Goal: Task Accomplishment & Management: Use online tool/utility

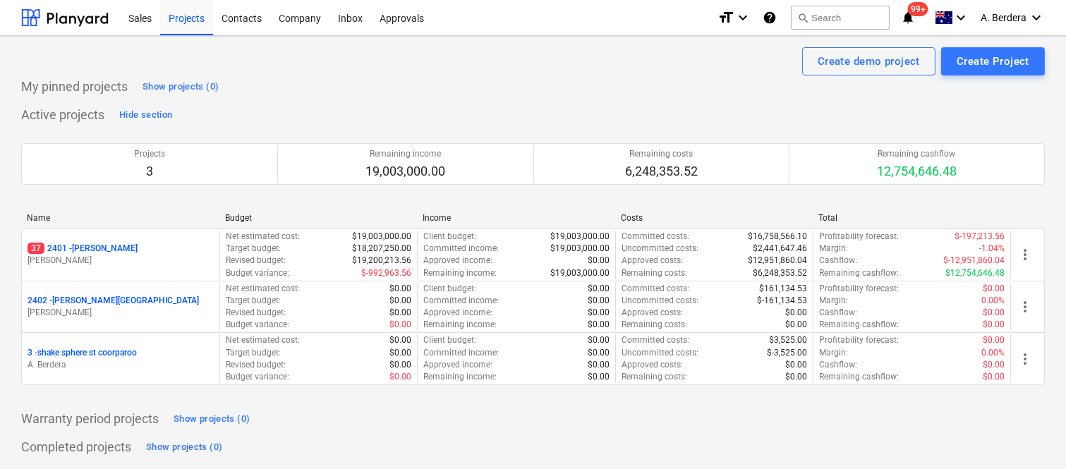
click at [186, 257] on p "M. Williams" at bounding box center [121, 261] width 186 height 12
click at [185, 257] on main "Create demo project Create Project My pinned projects Show projects (0) Active …" at bounding box center [533, 267] width 1066 height 462
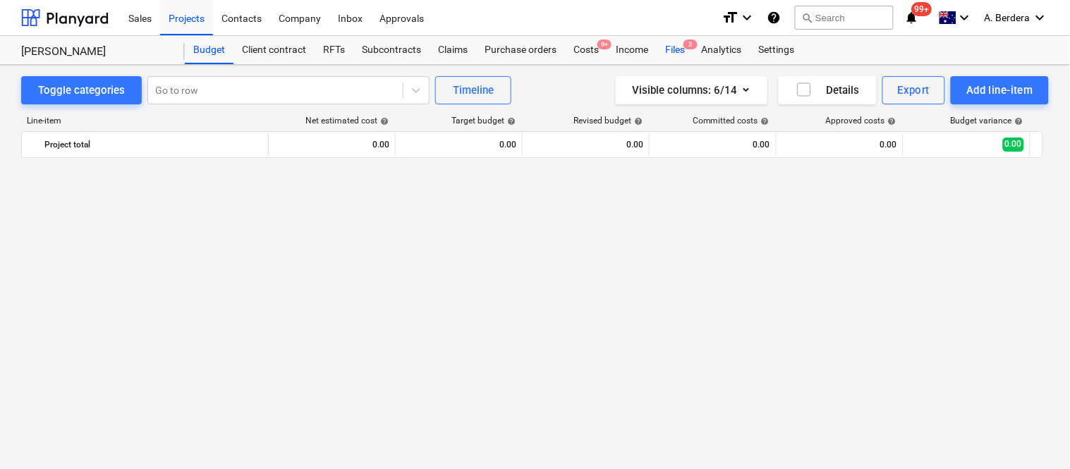
click at [673, 49] on div "Files 3" at bounding box center [675, 50] width 37 height 28
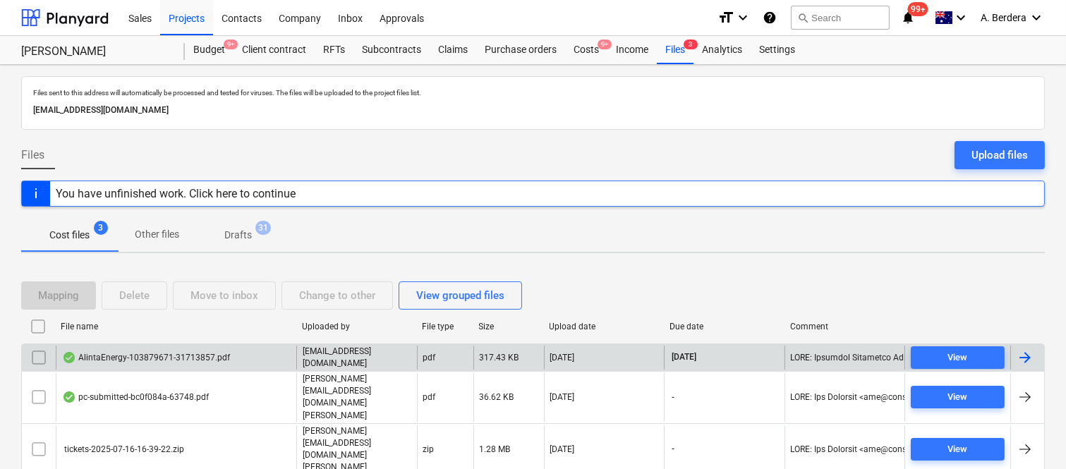
click at [348, 369] on p "accounts@signaturepropertypartners.com.au" at bounding box center [357, 358] width 109 height 24
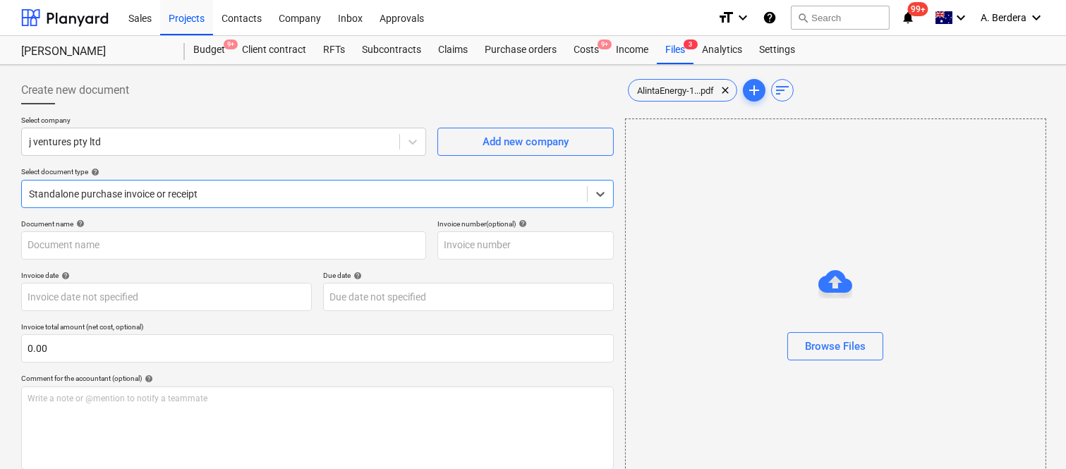
type input "103879671"
type input "22 Aug 2025"
type input "12 Sep 2025"
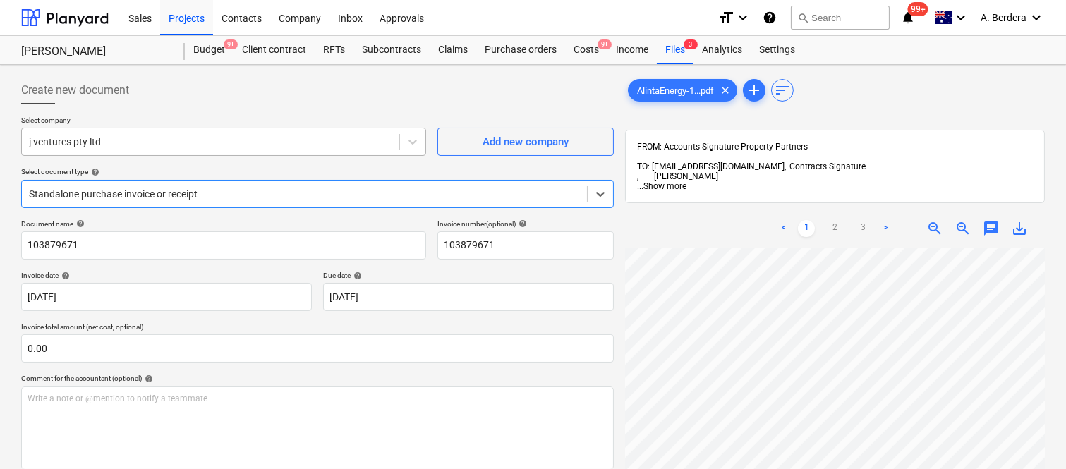
click at [311, 142] on div at bounding box center [210, 142] width 363 height 14
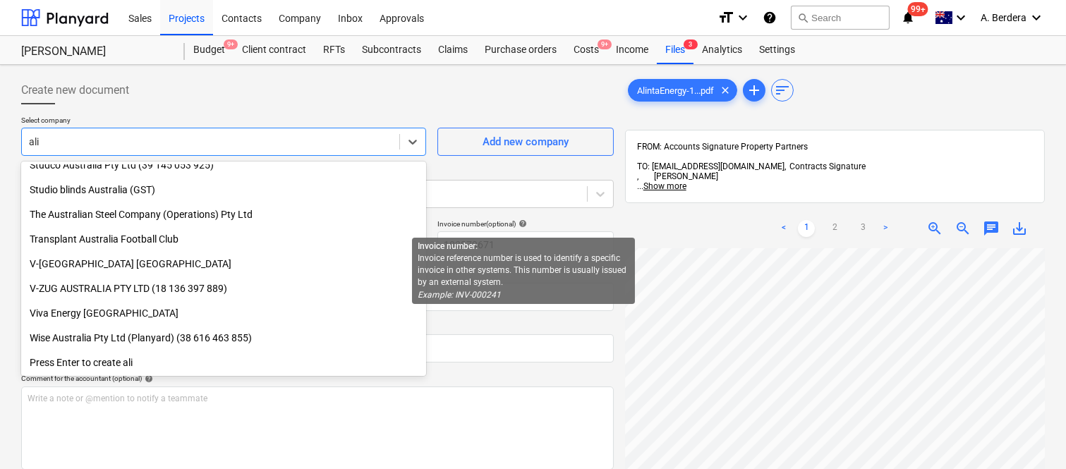
scroll to position [677, 0]
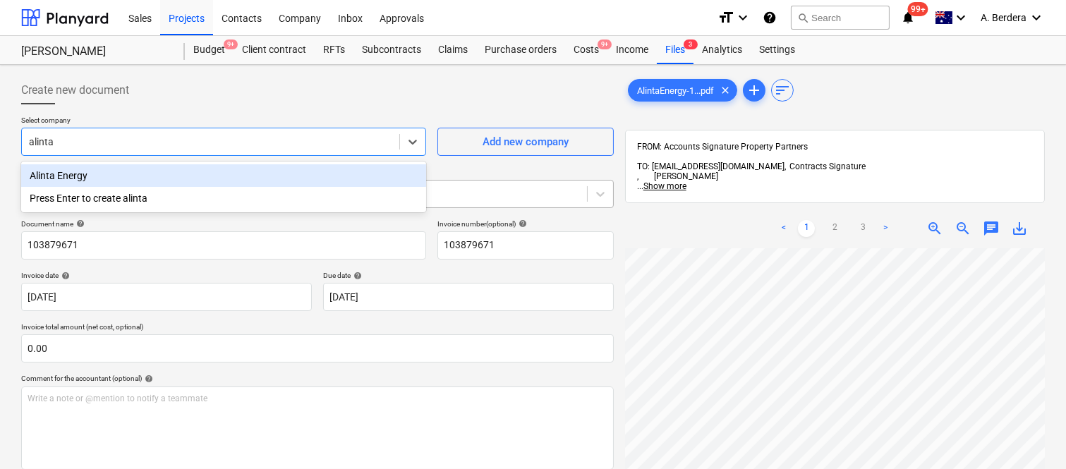
type input "alinta"
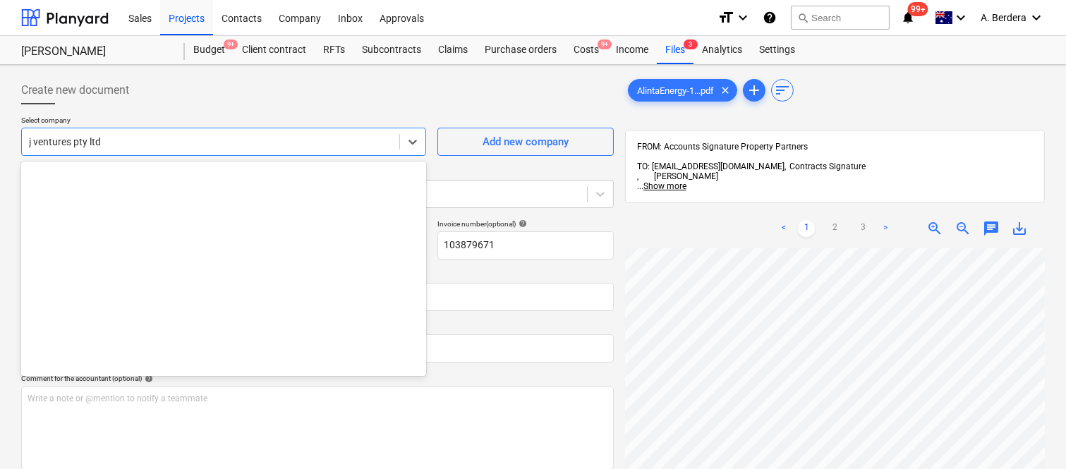
click at [370, 138] on div at bounding box center [210, 142] width 363 height 14
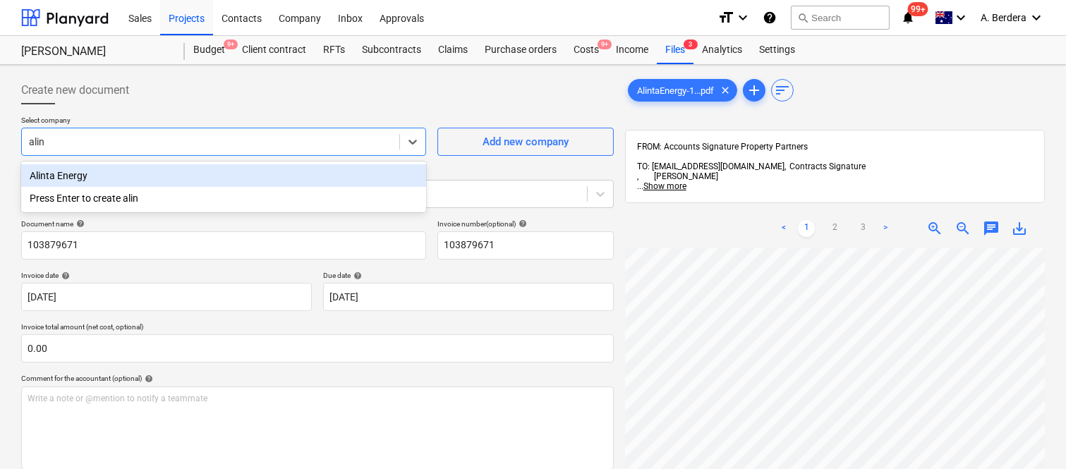
type input "alint"
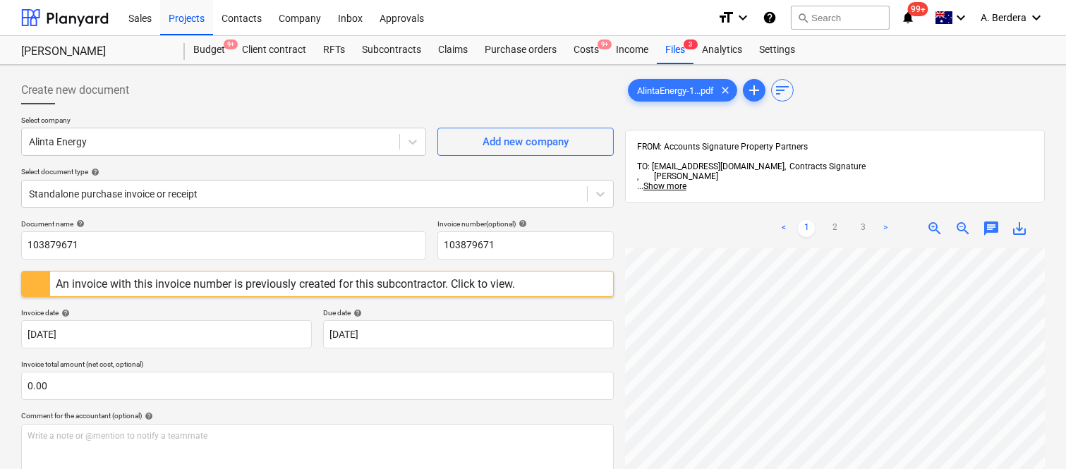
scroll to position [82, 306]
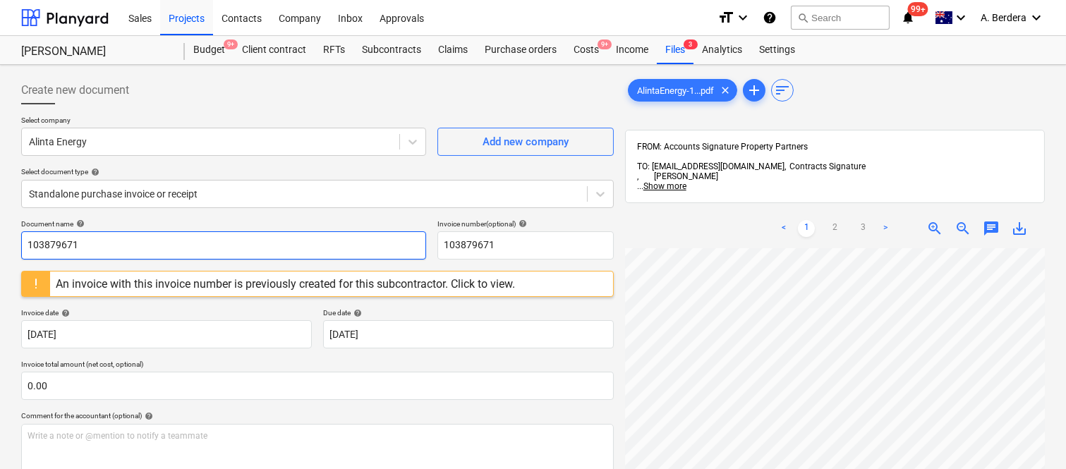
click at [275, 241] on input "103879671" at bounding box center [223, 245] width 405 height 28
type input "31713857"
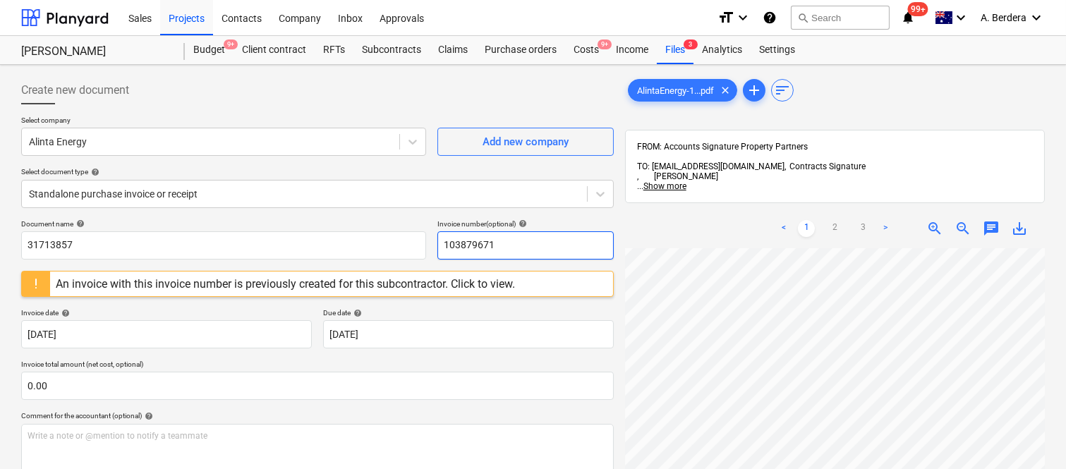
click at [503, 243] on input "103879671" at bounding box center [525, 245] width 176 height 28
click at [503, 242] on input "103879671" at bounding box center [525, 245] width 176 height 28
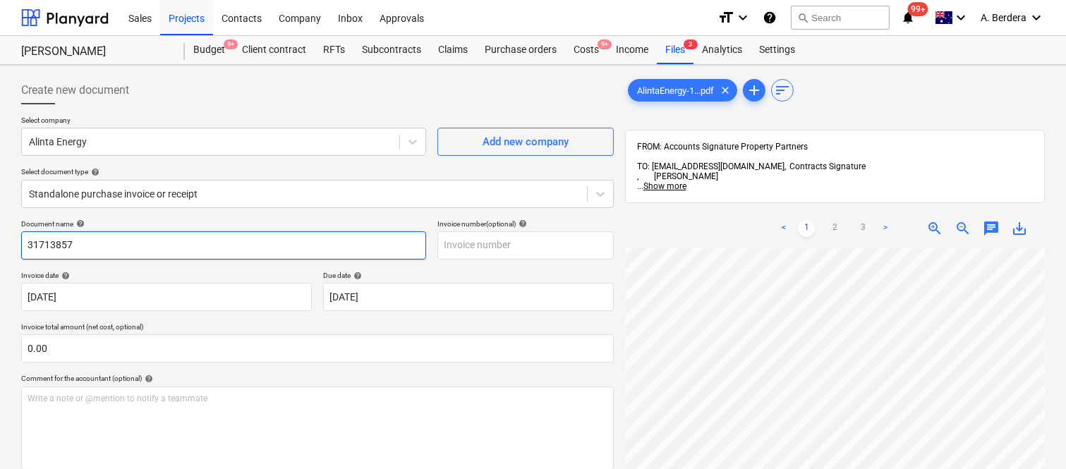
click at [51, 243] on input "31713857" at bounding box center [223, 245] width 405 height 28
click at [54, 244] on input "31713857" at bounding box center [223, 245] width 405 height 28
click at [34, 243] on input "31713857" at bounding box center [223, 245] width 405 height 28
click at [38, 243] on input "31713857" at bounding box center [223, 245] width 405 height 28
click at [43, 243] on input "31713857" at bounding box center [223, 245] width 405 height 28
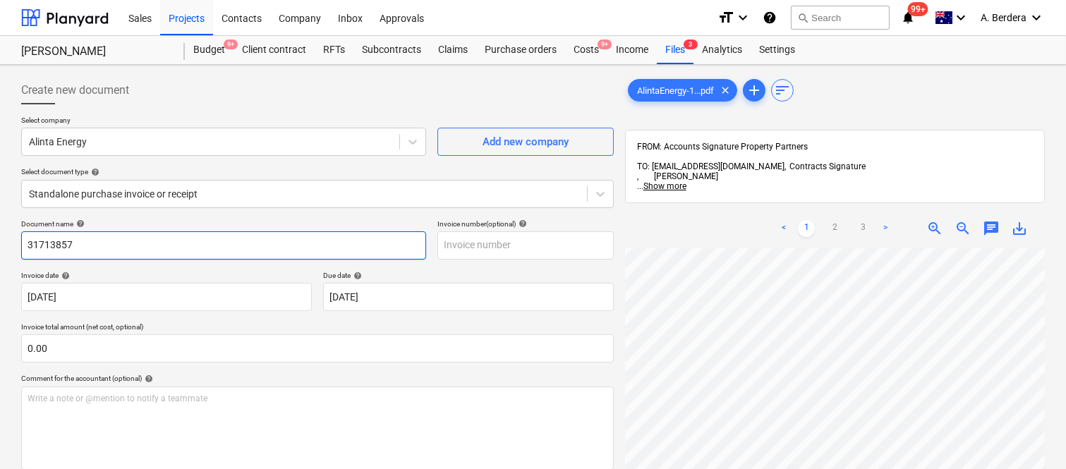
click at [36, 243] on input "31713857" at bounding box center [223, 245] width 405 height 28
click at [35, 243] on input "31713857" at bounding box center [223, 245] width 405 height 28
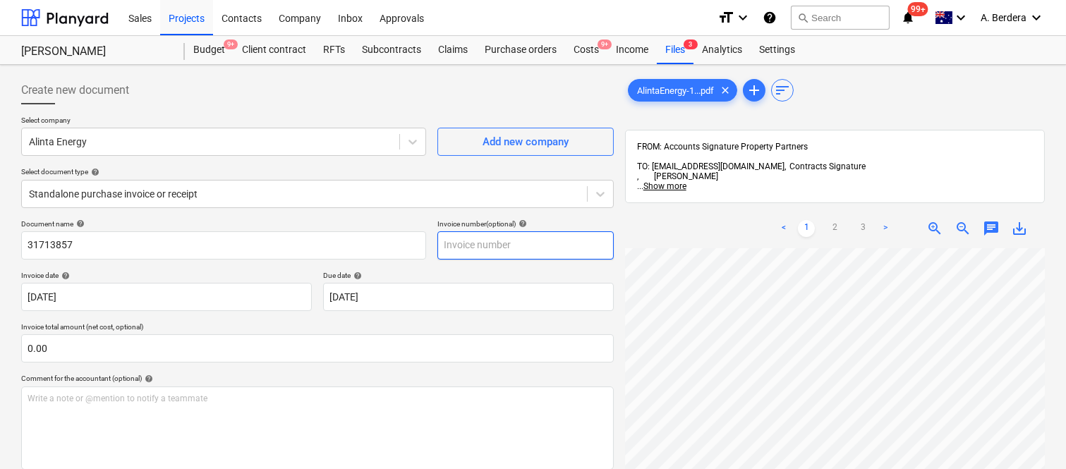
click at [484, 244] on input "text" at bounding box center [525, 245] width 176 height 28
paste input "31713857"
type input "31713857"
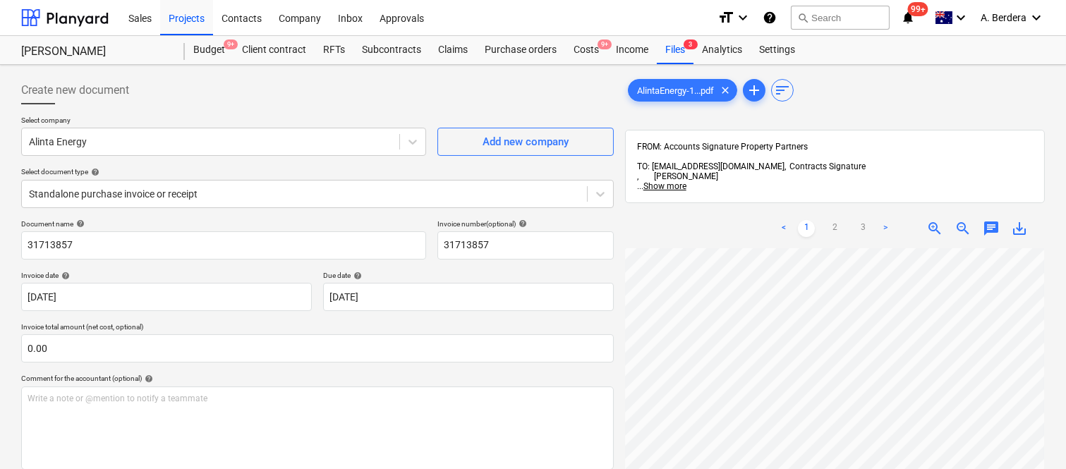
click at [783, 468] on html "Sales Projects Contacts Company Inbox Approvals format_size keyboard_arrow_down…" at bounding box center [533, 234] width 1066 height 469
click at [880, 227] on div "< 1 2 3 > zoom_in zoom_out chat 0 save_alt" at bounding box center [835, 443] width 420 height 469
click at [849, 468] on html "Sales Projects Contacts Company Inbox Approvals format_size keyboard_arrow_down…" at bounding box center [533, 234] width 1066 height 469
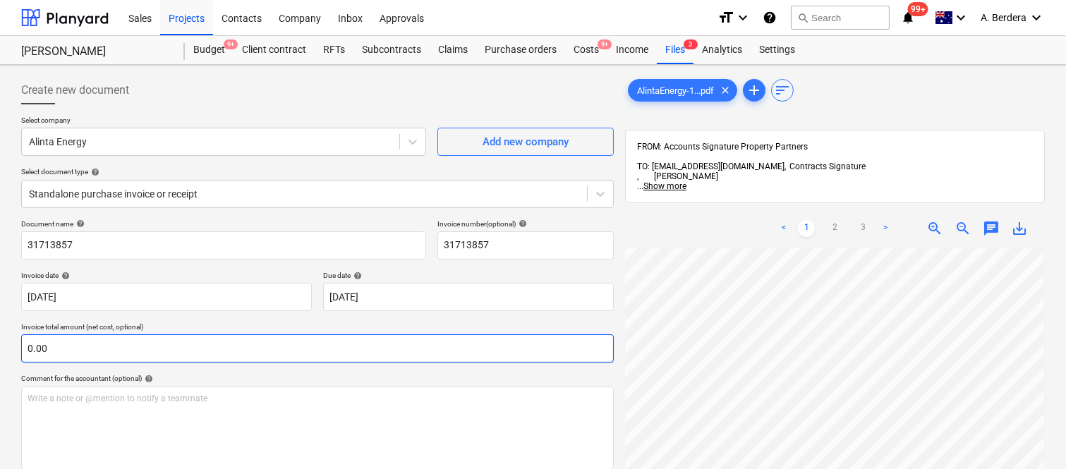
click at [131, 346] on input "0.00" at bounding box center [317, 348] width 592 height 28
paste input "810.28"
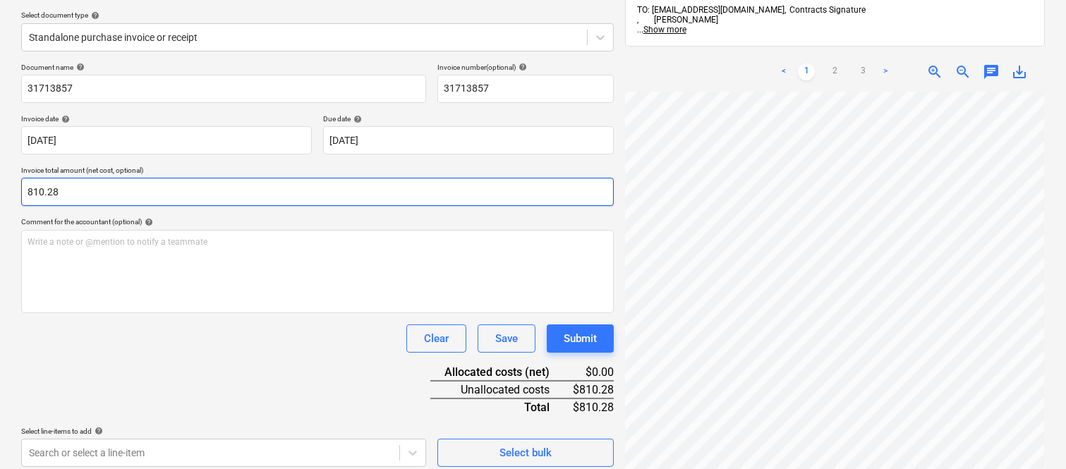
scroll to position [201, 0]
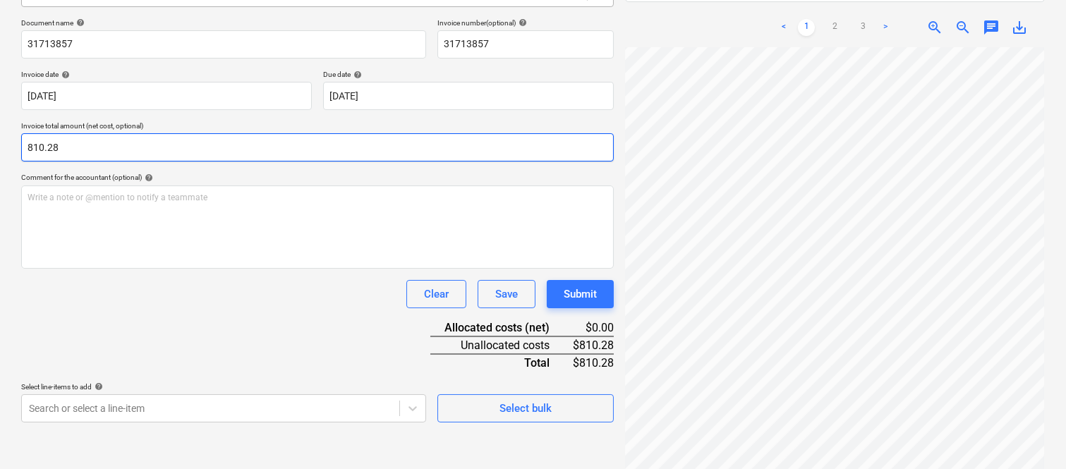
type input "810.28"
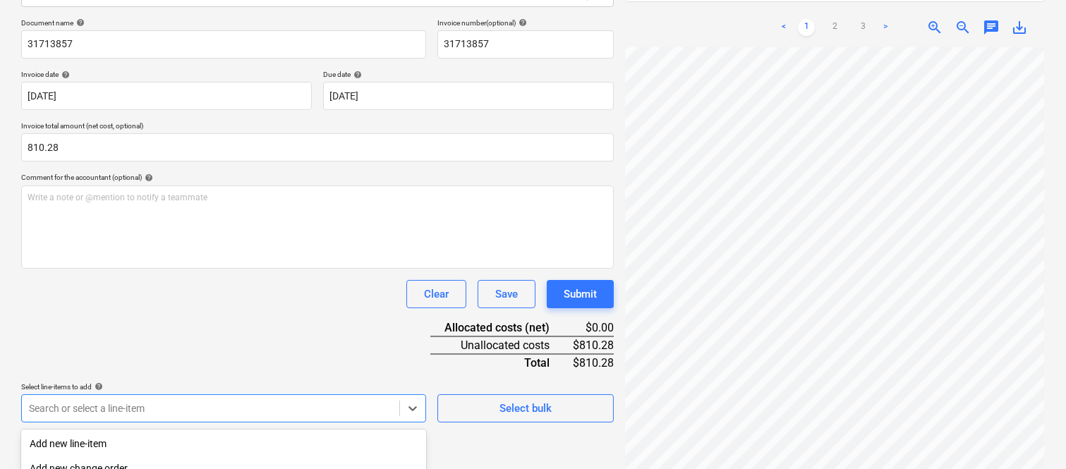
click at [173, 268] on body "Sales Projects Contacts Company Inbox Approvals format_size keyboard_arrow_down…" at bounding box center [533, 33] width 1066 height 469
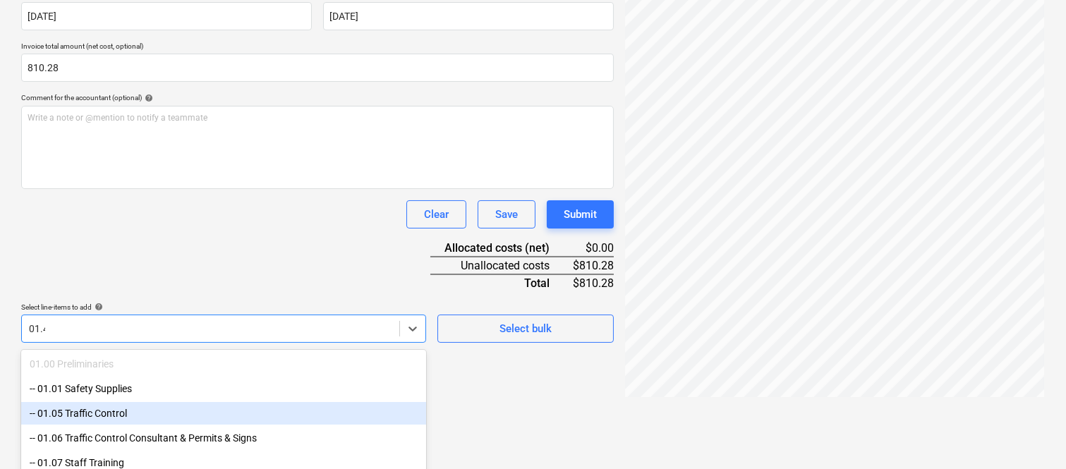
type input "01.41"
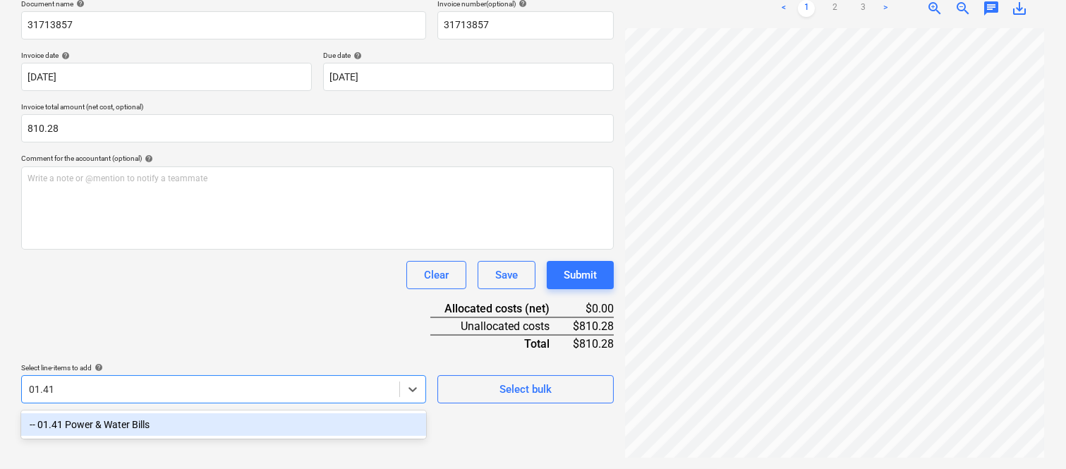
scroll to position [201, 0]
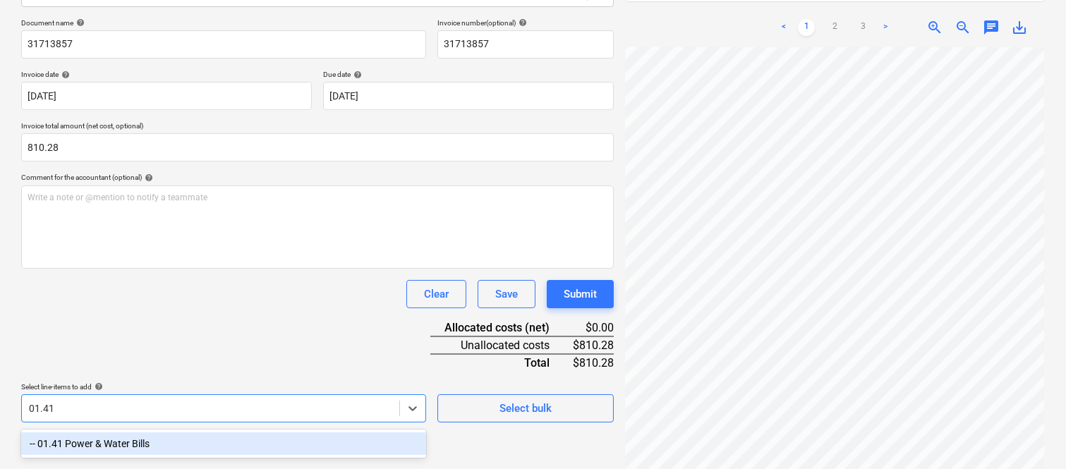
click at [164, 442] on div "-- 01.41 Power & Water Bills" at bounding box center [223, 443] width 405 height 23
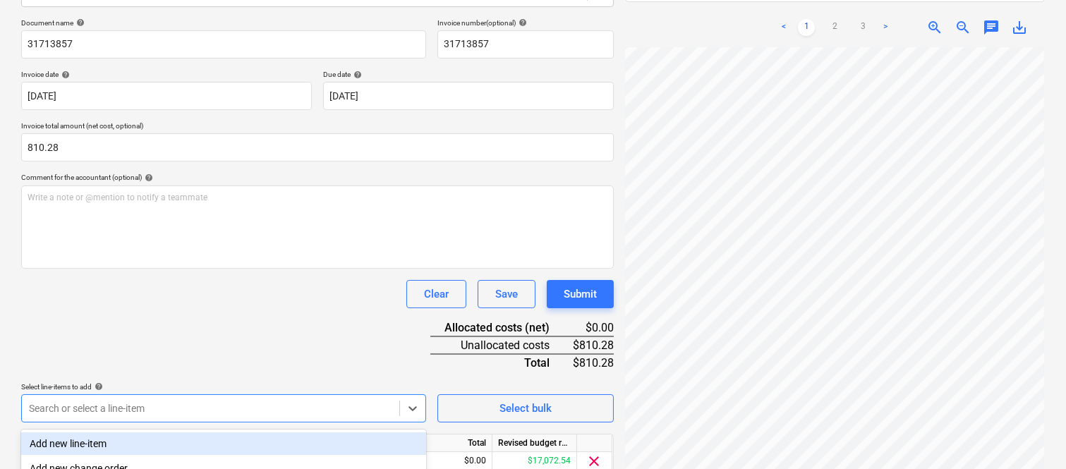
click at [90, 303] on div "Clear Save Submit" at bounding box center [317, 294] width 592 height 28
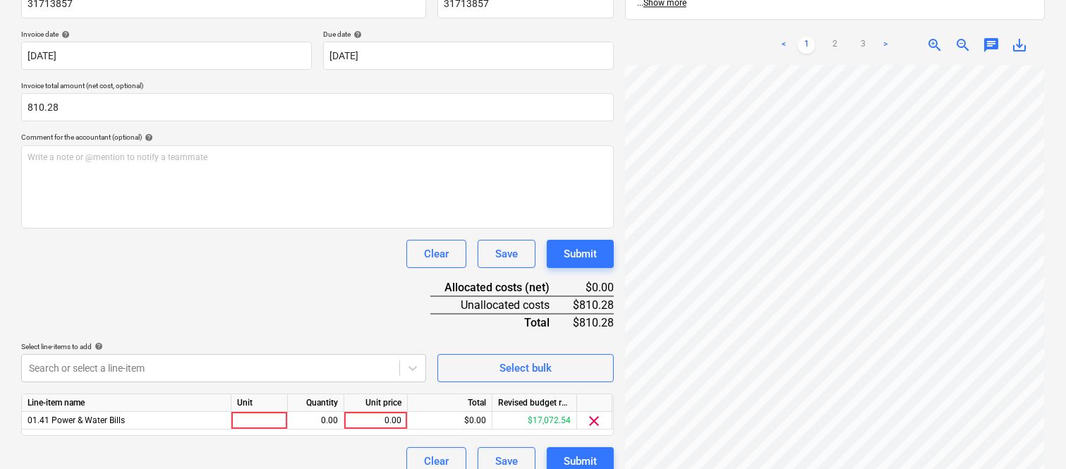
scroll to position [259, 0]
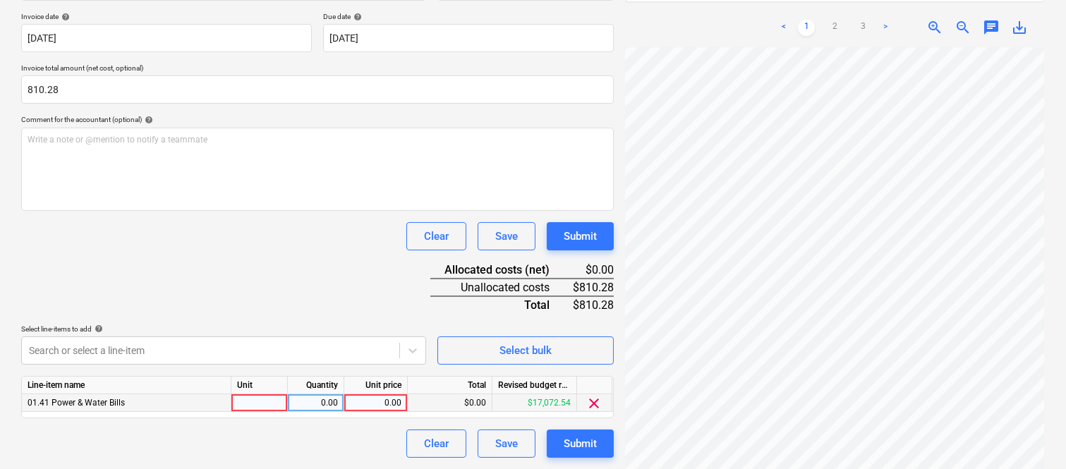
click at [269, 403] on div at bounding box center [259, 403] width 56 height 18
type input "i"
type input "INVOICE"
click at [311, 409] on div "0.00" at bounding box center [315, 403] width 44 height 18
type input "1"
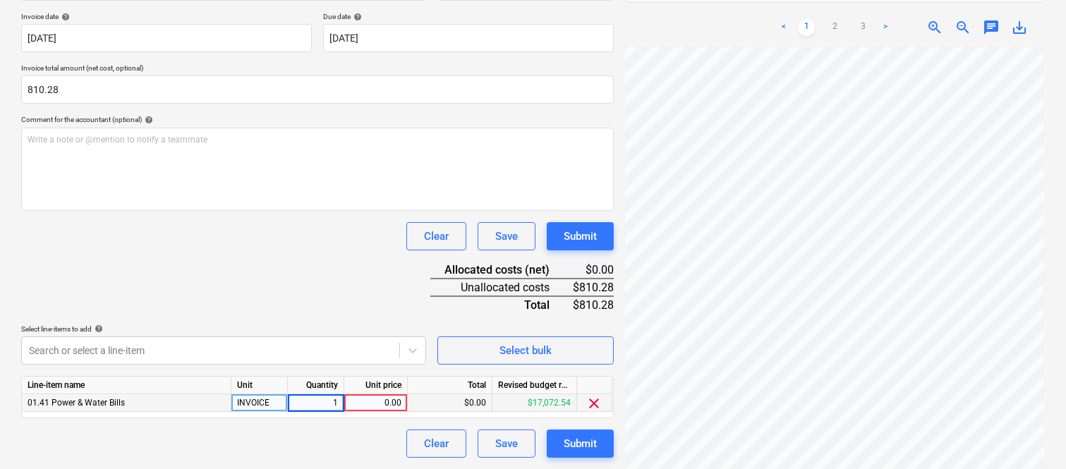
click at [384, 402] on div "0.00" at bounding box center [375, 403] width 51 height 18
type input "810.28"
click at [312, 297] on div "Document name help 31713857 Invoice number (optional) help 31713857 Invoice dat…" at bounding box center [317, 209] width 592 height 497
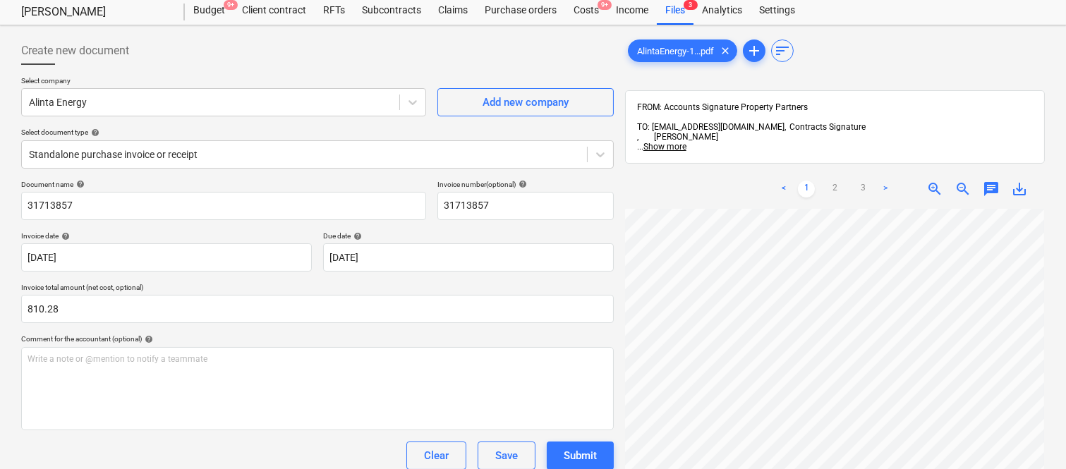
scroll to position [0, 0]
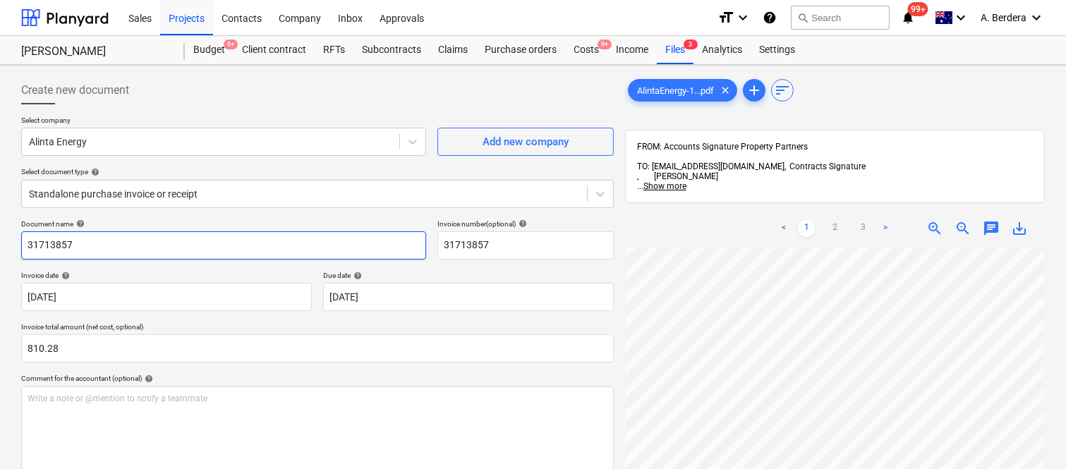
click at [25, 241] on input "31713857" at bounding box center [223, 245] width 405 height 28
type input "ALINTANA ENERGY INV- 31713857"
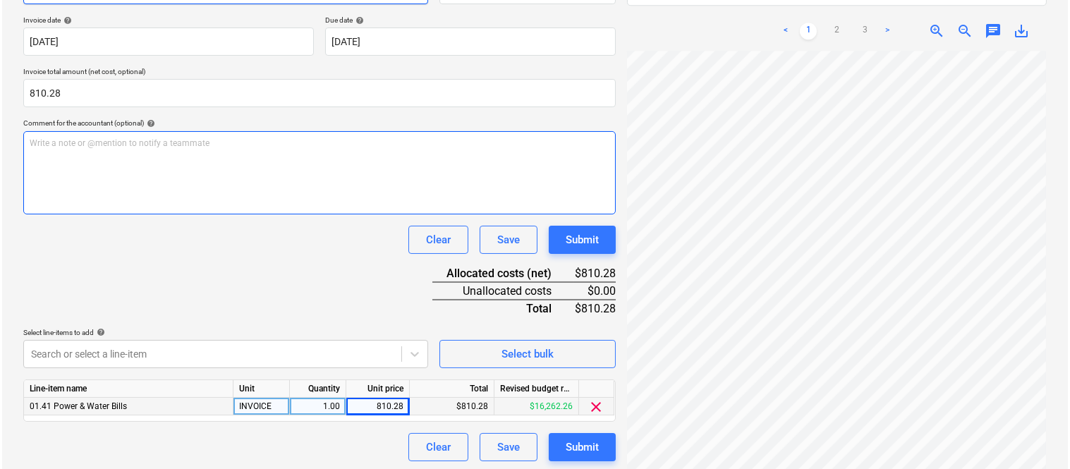
scroll to position [259, 0]
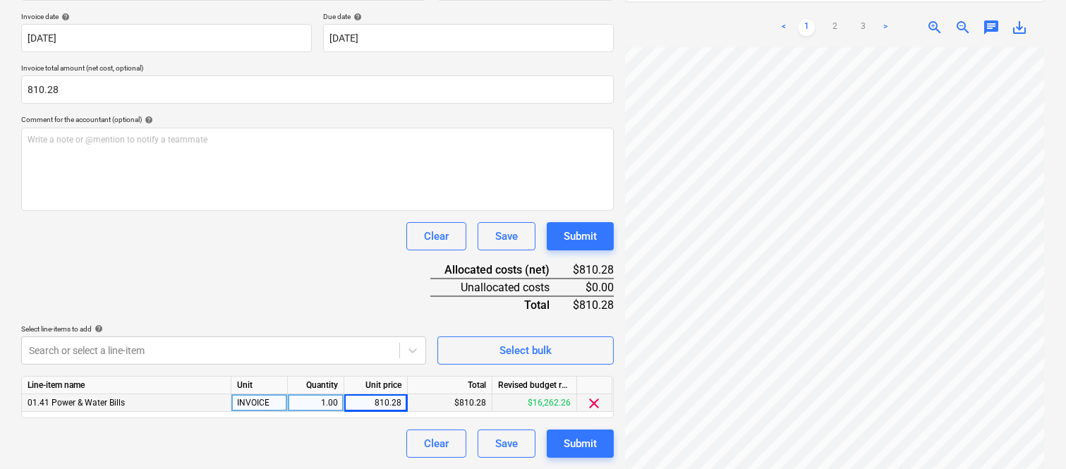
click at [252, 283] on div "Document name help ALINTANA ENERGY INV- 31713857 Invoice number (optional) help…" at bounding box center [317, 209] width 592 height 497
click at [578, 445] on div "Submit" at bounding box center [580, 443] width 33 height 18
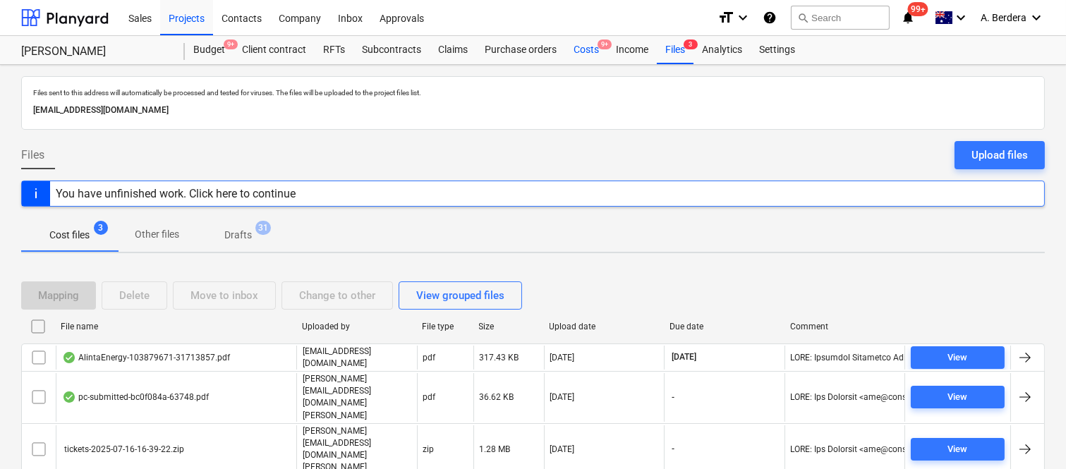
click at [574, 53] on div "Costs 9+" at bounding box center [586, 50] width 42 height 28
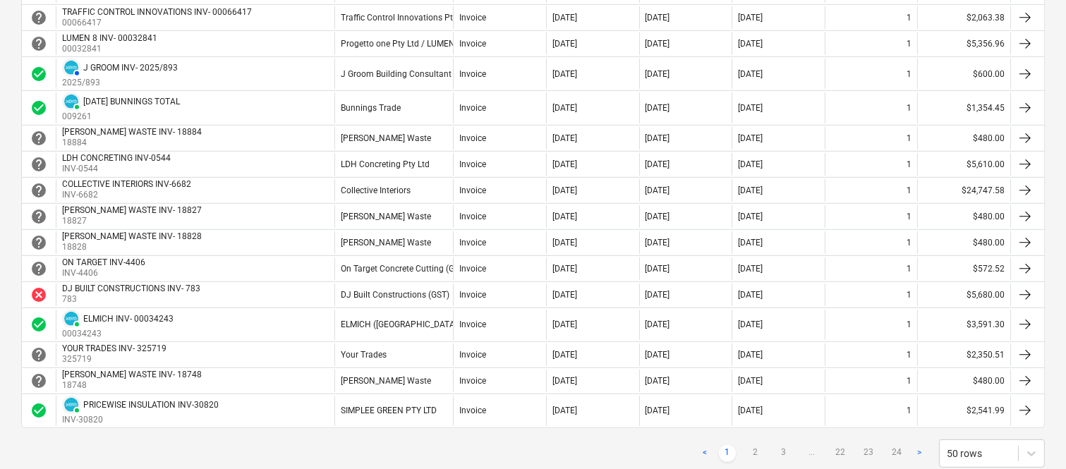
scroll to position [1316, 0]
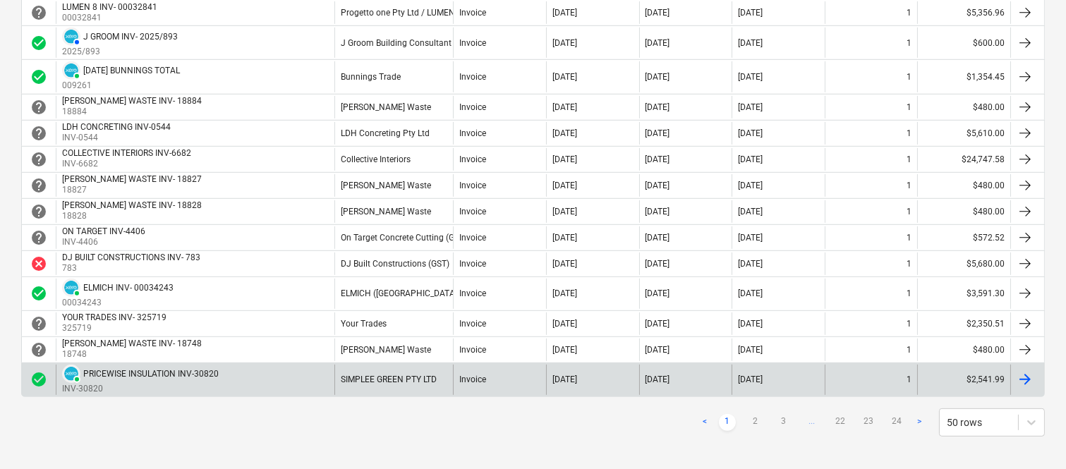
click at [760, 425] on link "2" at bounding box center [755, 422] width 17 height 17
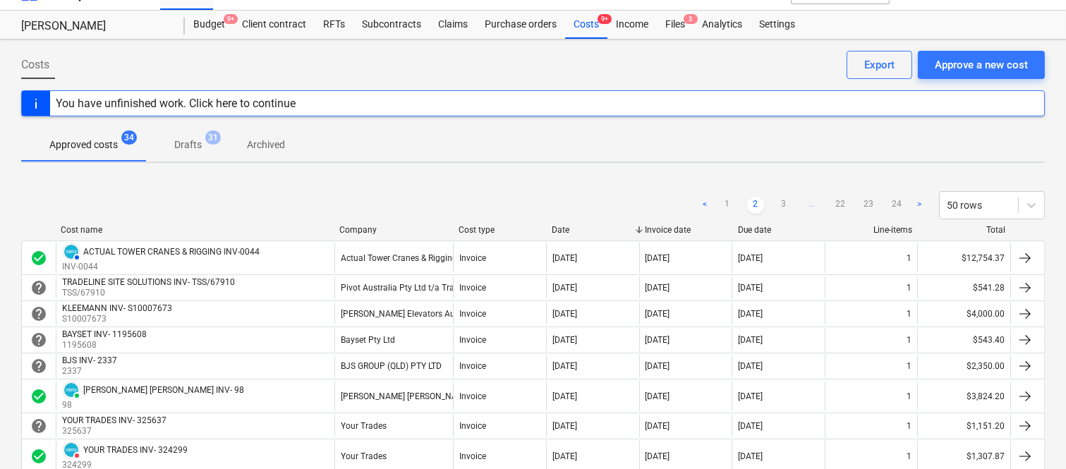
scroll to position [0, 0]
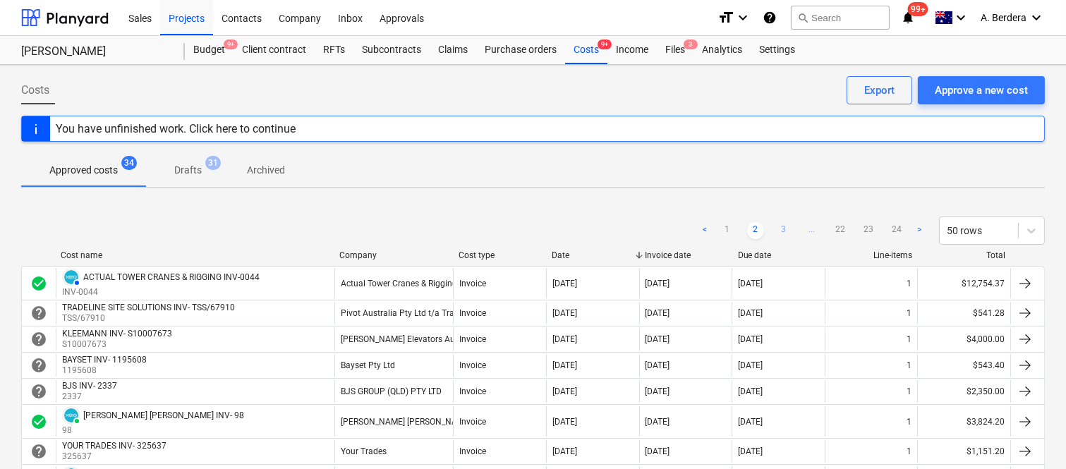
click at [786, 228] on link "3" at bounding box center [783, 230] width 17 height 17
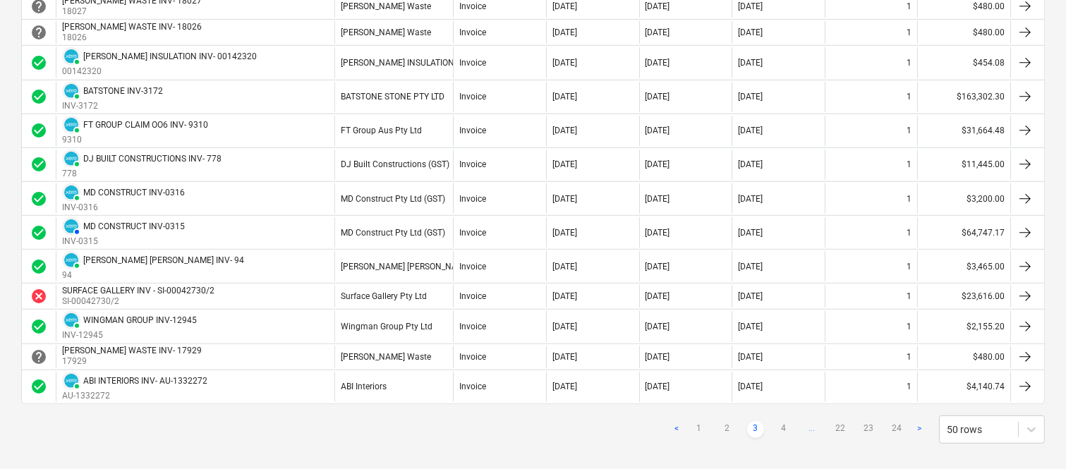
scroll to position [1373, 0]
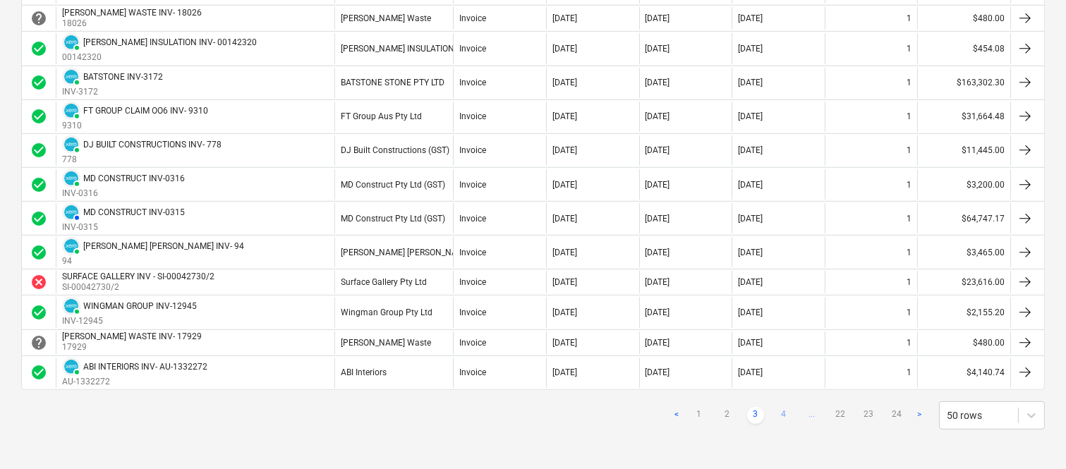
click at [784, 412] on link "4" at bounding box center [783, 415] width 17 height 17
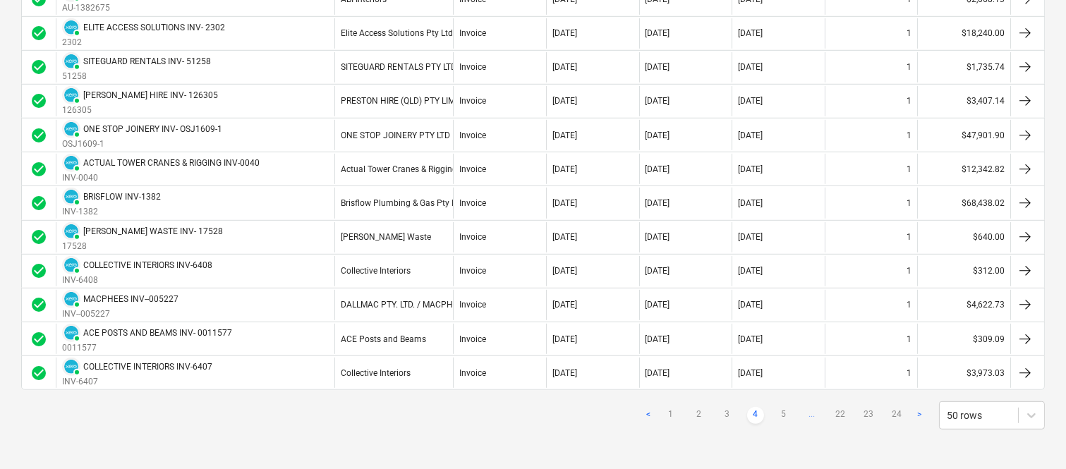
scroll to position [1452, 0]
click at [781, 412] on link "5" at bounding box center [783, 415] width 17 height 17
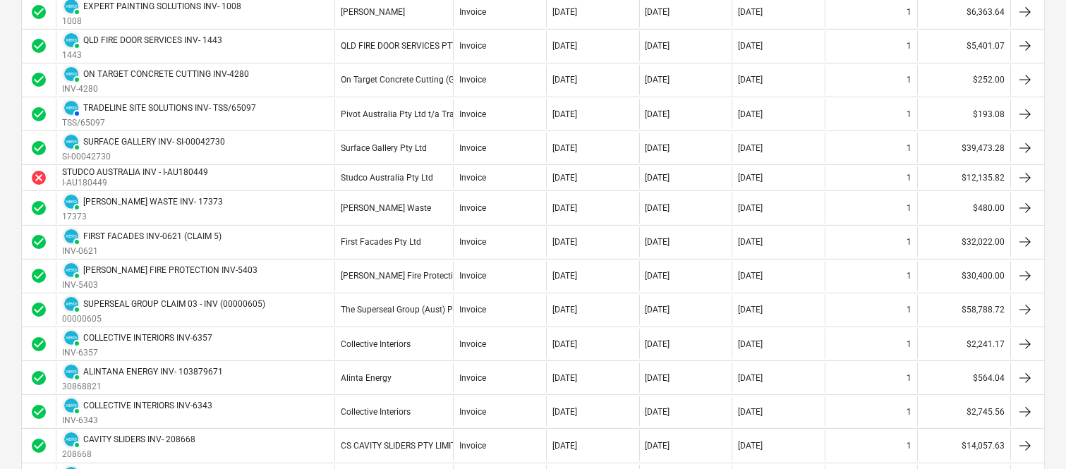
scroll to position [605, 0]
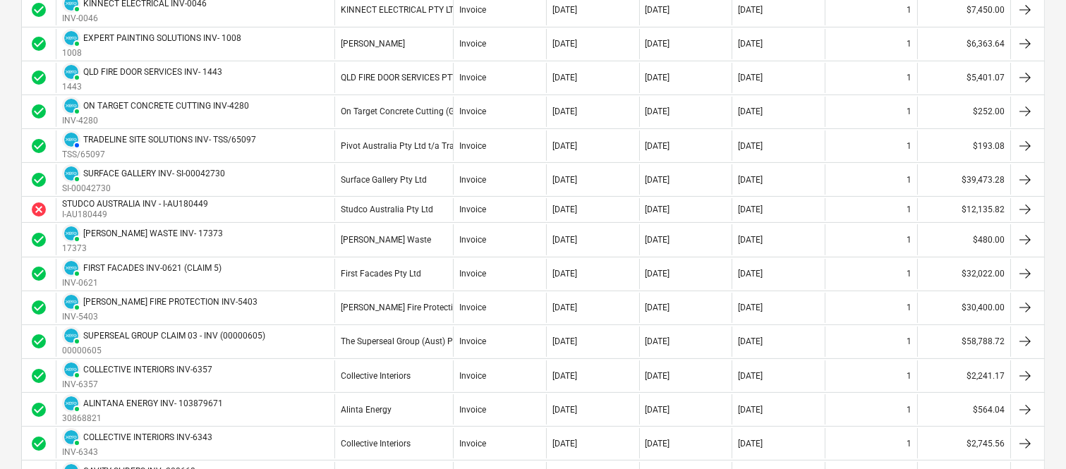
click at [762, 412] on div "14 Jul 2025" at bounding box center [750, 410] width 25 height 10
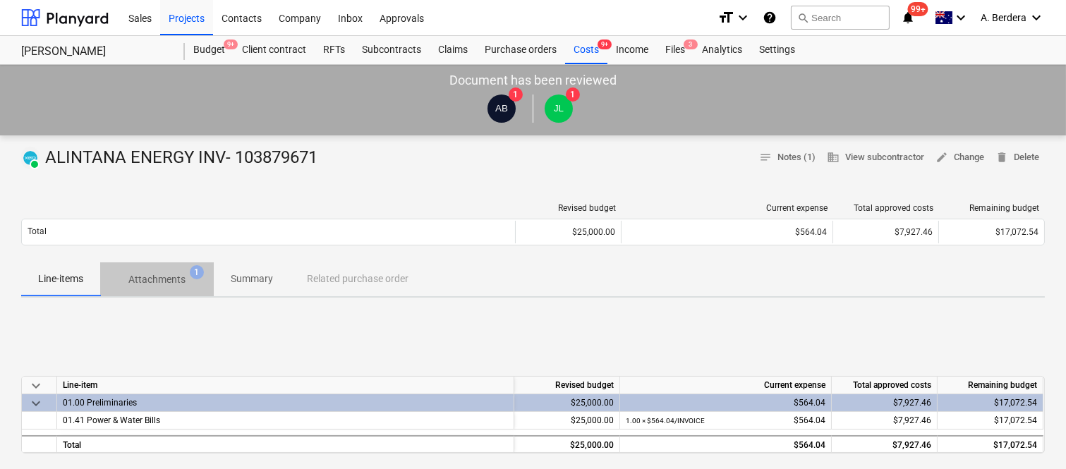
click at [164, 283] on p "Attachments" at bounding box center [156, 279] width 57 height 15
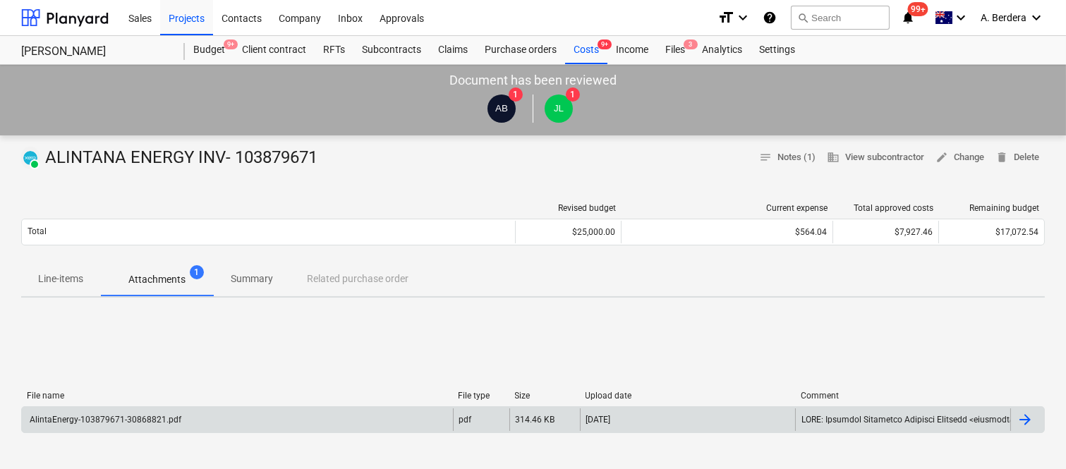
click at [198, 415] on div "AlintaEnergy-103879671-30868821.pdf" at bounding box center [237, 419] width 431 height 23
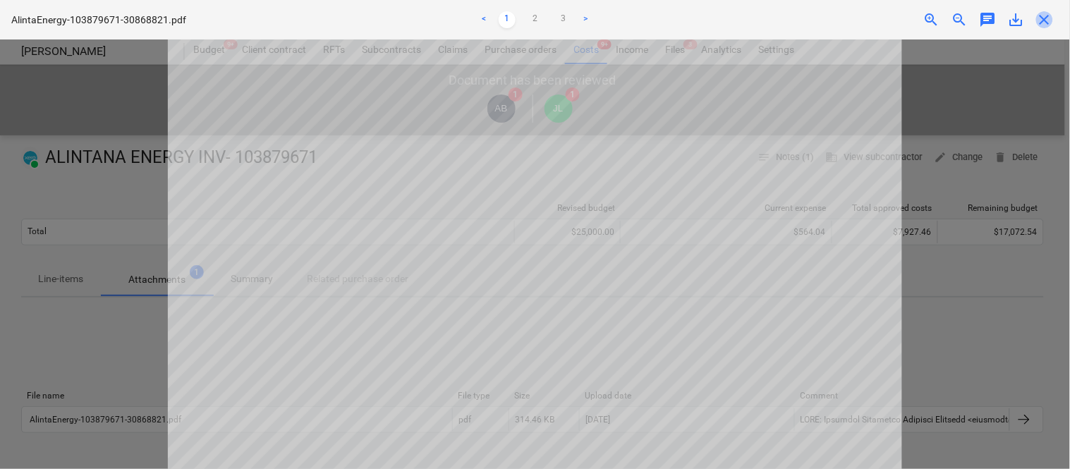
click at [1045, 20] on span "close" at bounding box center [1044, 19] width 17 height 17
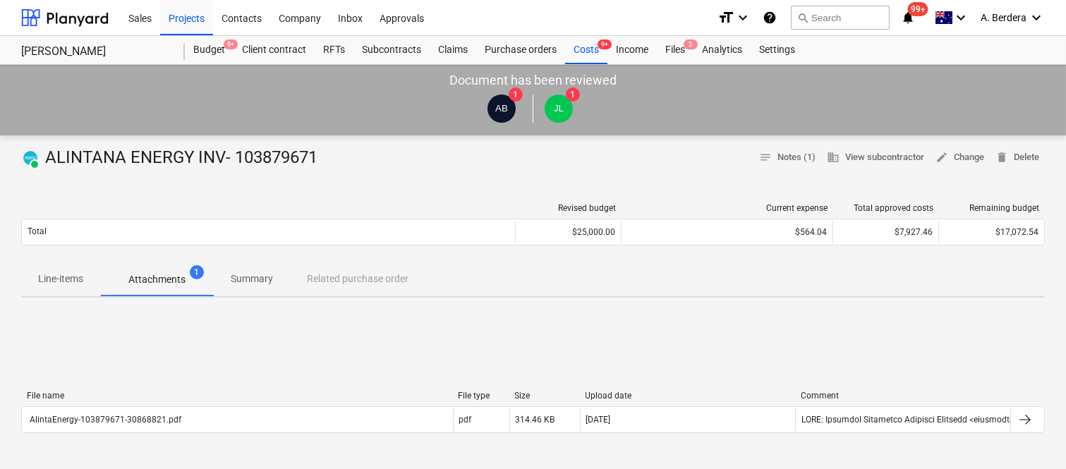
click at [256, 282] on p "Summary" at bounding box center [252, 279] width 42 height 15
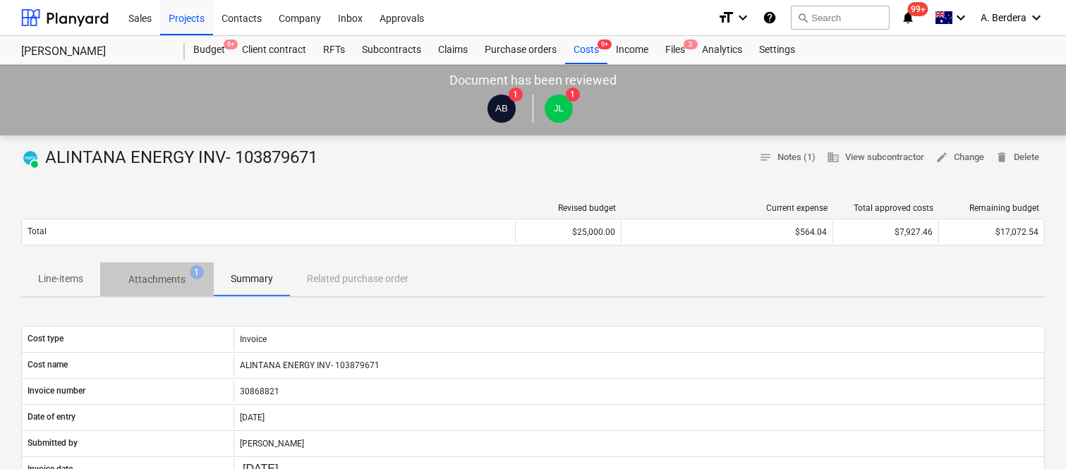
click at [154, 279] on p "Attachments" at bounding box center [156, 279] width 57 height 15
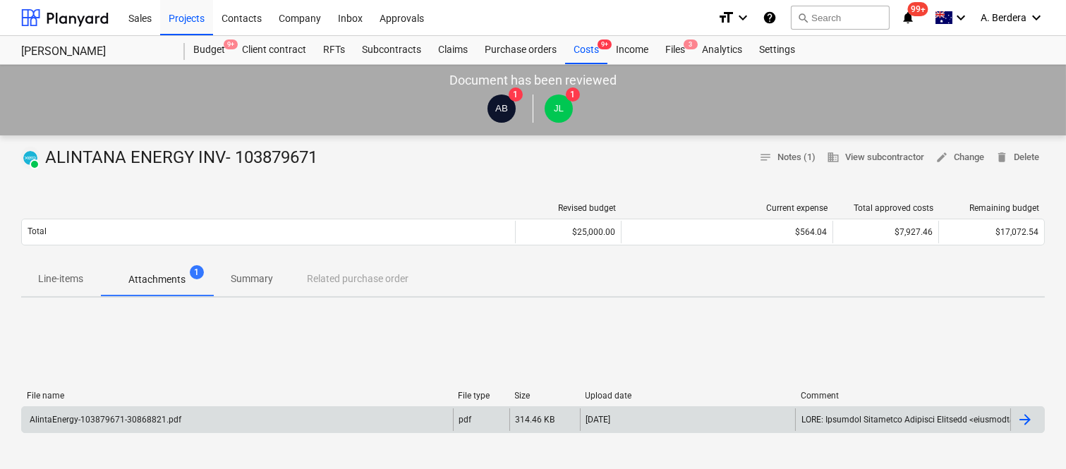
click at [201, 418] on div "AlintaEnergy-103879671-30868821.pdf" at bounding box center [237, 419] width 431 height 23
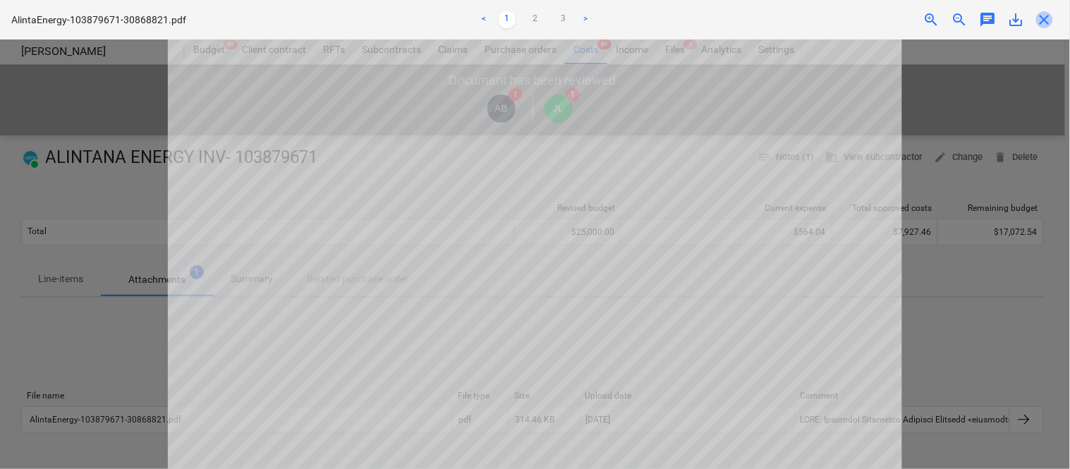
click at [1047, 16] on span "close" at bounding box center [1044, 19] width 17 height 17
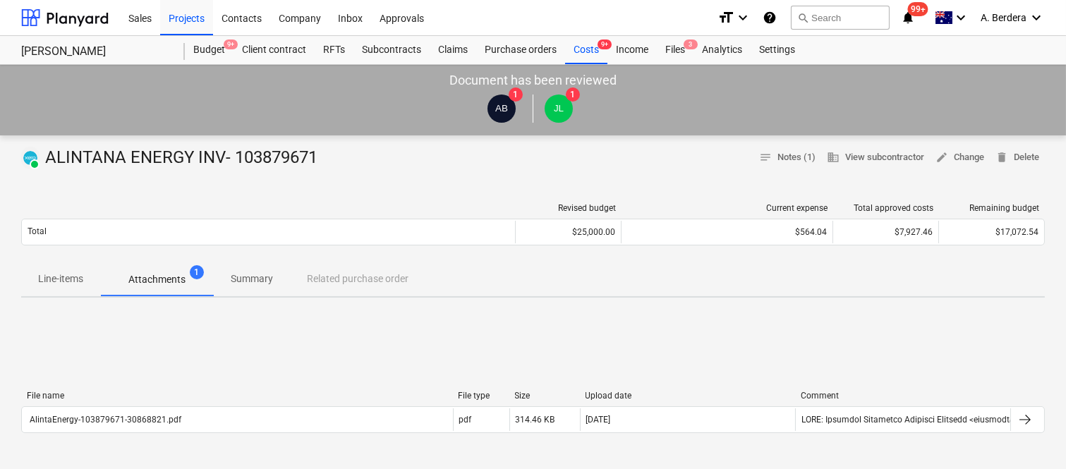
click at [264, 281] on p "Summary" at bounding box center [252, 279] width 42 height 15
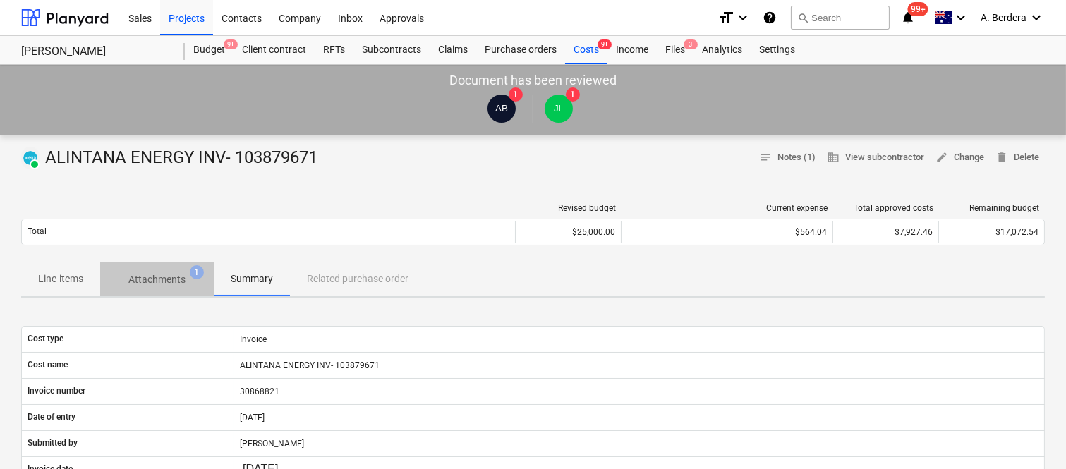
click at [155, 277] on p "Attachments" at bounding box center [156, 279] width 57 height 15
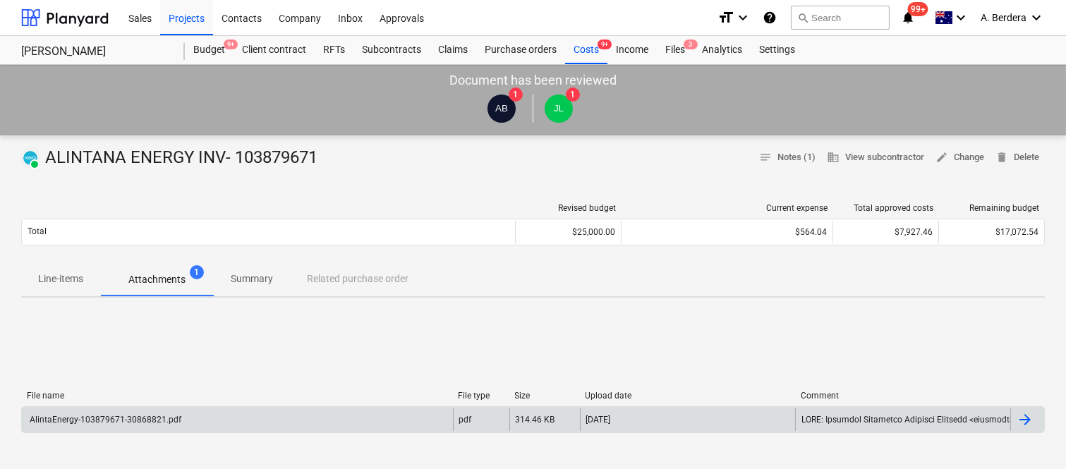
click at [250, 420] on div "AlintaEnergy-103879671-30868821.pdf" at bounding box center [237, 419] width 431 height 23
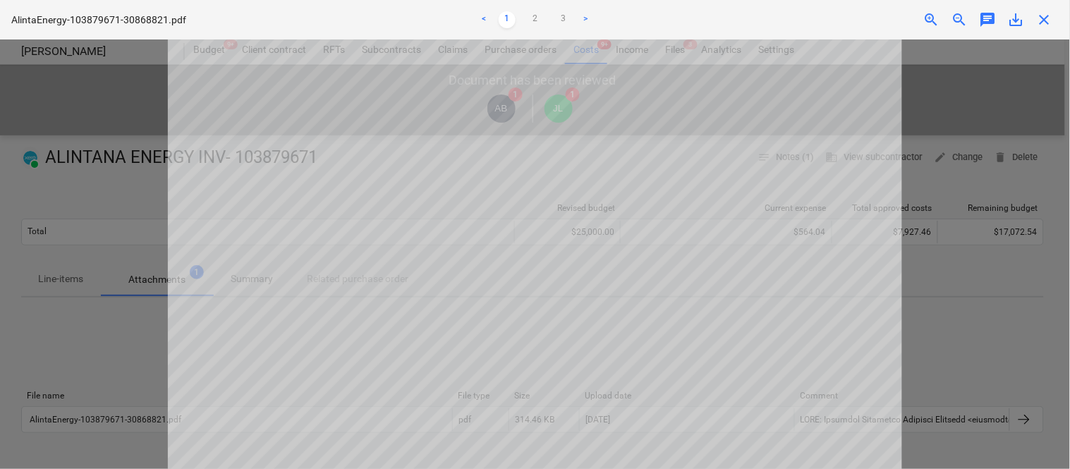
click at [966, 217] on div at bounding box center [535, 254] width 1070 height 430
click at [1040, 20] on span "close" at bounding box center [1044, 19] width 17 height 17
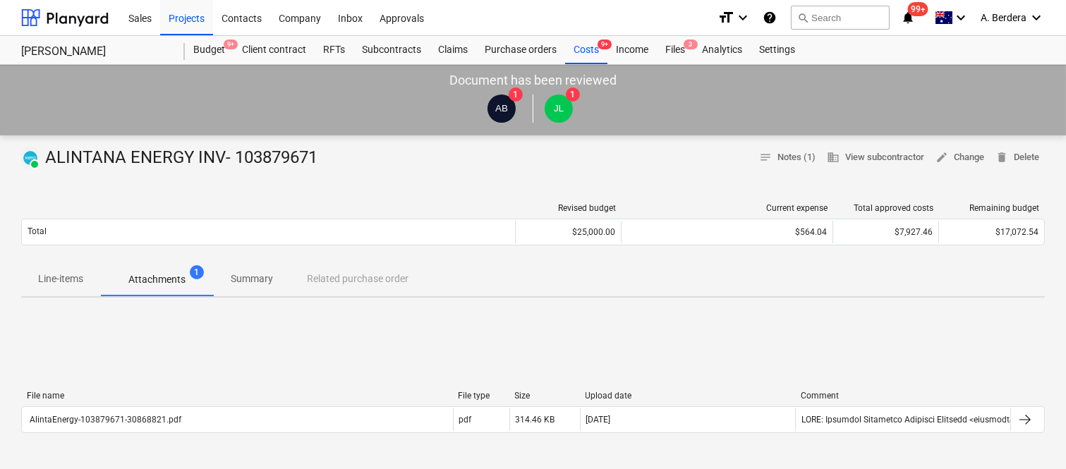
click at [62, 272] on p "Line-items" at bounding box center [60, 279] width 45 height 15
